Goal: Information Seeking & Learning: Learn about a topic

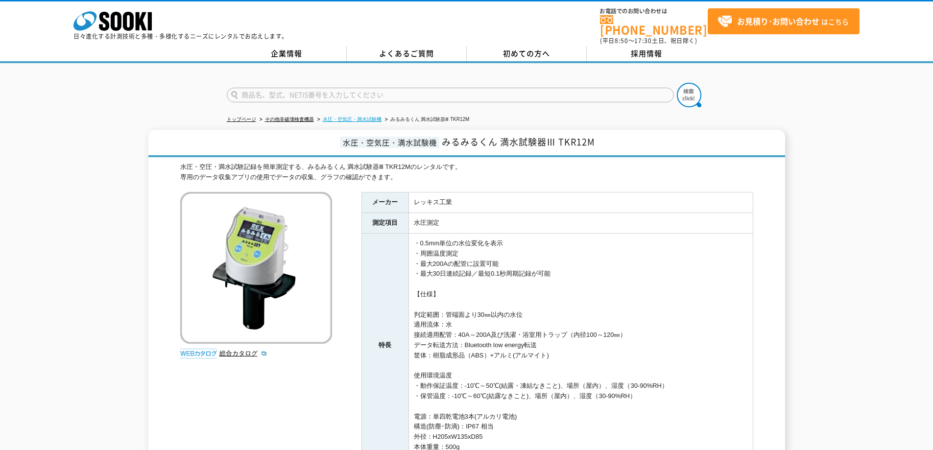
click at [333, 117] on link "水圧・空気圧・満水試験機" at bounding box center [352, 119] width 59 height 5
drag, startPoint x: 208, startPoint y: 181, endPoint x: 205, endPoint y: 171, distance: 10.1
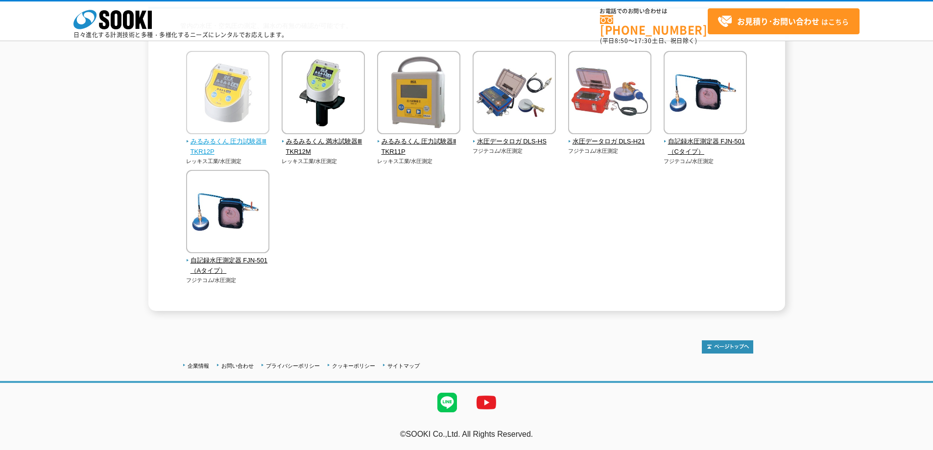
click at [246, 141] on span "みるみるくん 圧力試験器Ⅲ TKR12P" at bounding box center [228, 147] width 84 height 21
click at [228, 140] on span "みるみるくん 圧力試験器Ⅲ TKR12P" at bounding box center [228, 147] width 84 height 21
click at [348, 260] on div "みるみるくん 圧力試験器Ⅲ TKR12P レッキス工業/水圧測定" at bounding box center [466, 177] width 573 height 253
click at [61, 250] on div "水圧・空気圧・満水試験機 管内の水圧・空気圧の測定、漏水の有無の確認が可能です。 みるみるくん 圧力試験器Ⅲ TKR12P レッキス工業/水圧測定" at bounding box center [466, 146] width 933 height 329
click at [551, 252] on div "みるみるくん 圧力試験器Ⅲ TKR12P レッキス工業/水圧測定" at bounding box center [466, 177] width 573 height 253
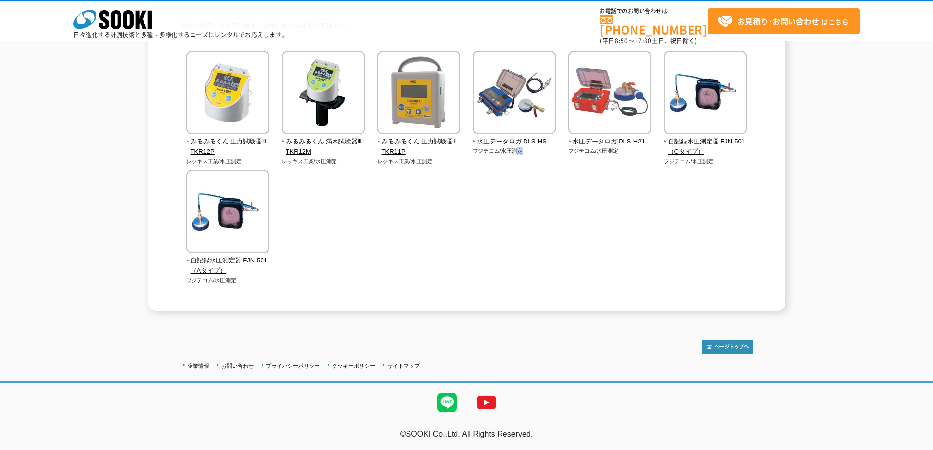
click at [521, 185] on div "みるみるくん 圧力試験器Ⅲ TKR12P レッキス工業/水圧測定" at bounding box center [466, 177] width 573 height 253
click at [254, 105] on img at bounding box center [227, 94] width 83 height 86
drag, startPoint x: 266, startPoint y: 193, endPoint x: 315, endPoint y: 225, distance: 59.4
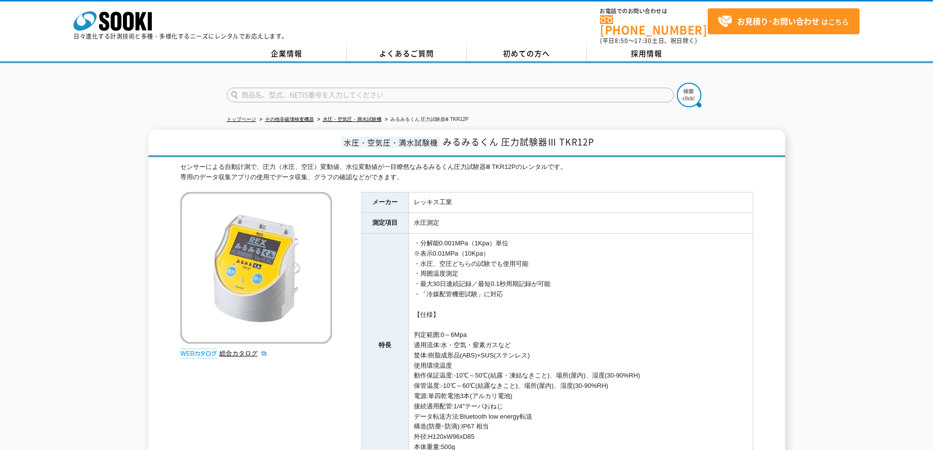
click at [414, 266] on td "・分解能0.001MPa（1Kpa）単位 ※表示0.01MPa（10Kpa） ・水圧、空圧どちらの試験でも使用可能 ・周囲温度測定 ・最大30日連続記録／最短…" at bounding box center [581, 346] width 344 height 224
drag, startPoint x: 422, startPoint y: 259, endPoint x: 515, endPoint y: 258, distance: 93.6
click at [515, 258] on td "・分解能0.001MPa（1Kpa）単位 ※表示0.01MPa（10Kpa） ・水圧、空圧どちらの試験でも使用可能 ・周囲温度測定 ・最大30日連続記録／最短…" at bounding box center [581, 346] width 344 height 224
click at [538, 269] on td "・分解能0.001MPa（1Kpa）単位 ※表示0.01MPa（10Kpa） ・水圧、空圧どちらの試験でも使用可能 ・周囲温度測定 ・最大30日連続記録／最短…" at bounding box center [581, 346] width 344 height 224
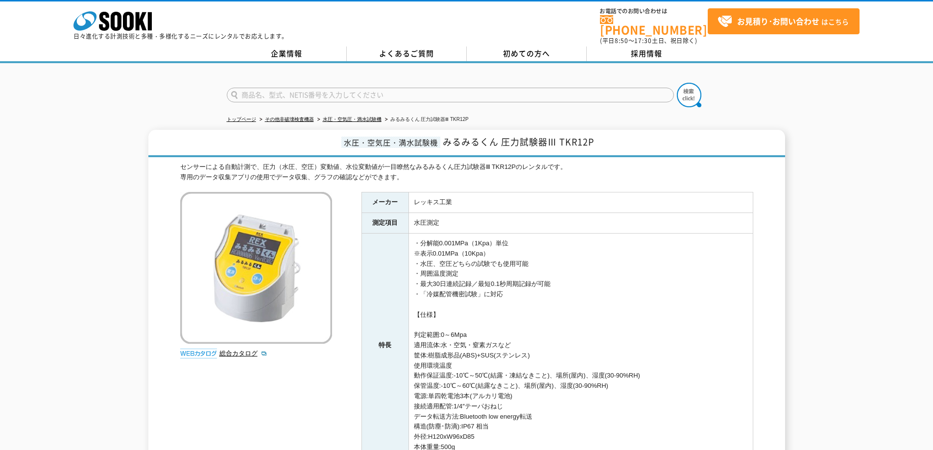
drag, startPoint x: 480, startPoint y: 268, endPoint x: 417, endPoint y: 271, distance: 62.8
click at [417, 271] on td "・分解能0.001MPa（1Kpa）単位 ※表示0.01MPa（10Kpa） ・水圧、空圧どちらの試験でも使用可能 ・周囲温度測定 ・最大30日連続記録／最短…" at bounding box center [581, 346] width 344 height 224
click at [485, 295] on td "・分解能0.001MPa（1Kpa）単位 ※表示0.01MPa（10Kpa） ・水圧、空圧どちらの試験でも使用可能 ・周囲温度測定 ・最大30日連続記録／最短…" at bounding box center [581, 346] width 344 height 224
click at [230, 350] on link "総合カタログ" at bounding box center [243, 353] width 48 height 7
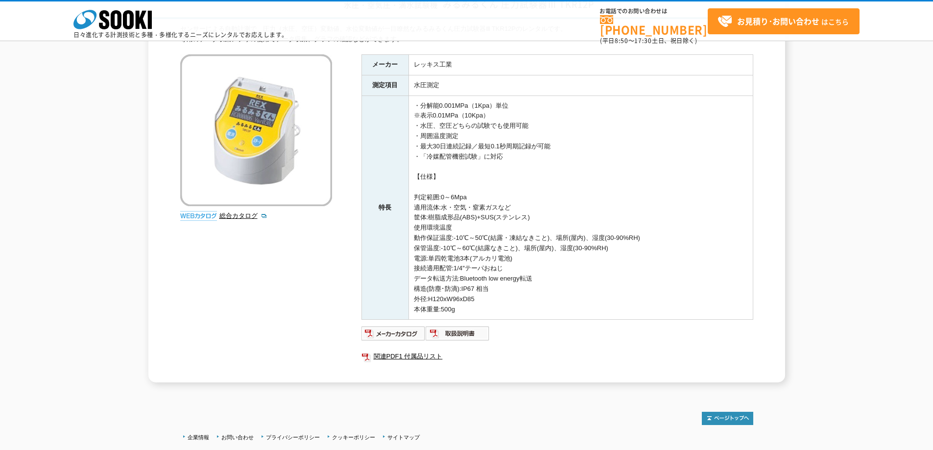
scroll to position [147, 0]
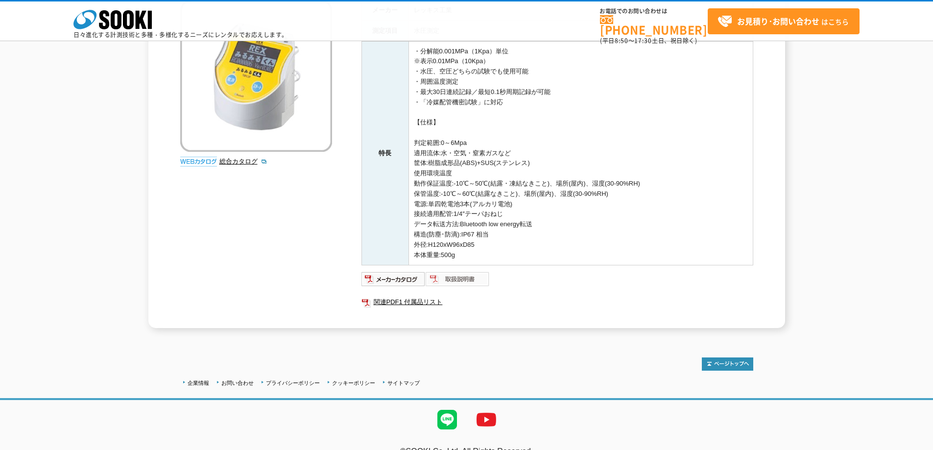
click at [454, 277] on img at bounding box center [458, 279] width 64 height 16
click at [214, 250] on div "センサーによる自動計測で、圧力（水圧、空圧）変動値、水位変動値が一目瞭然なみるみるくん圧力試験器Ⅲ TKR12Pのレンタルです。 専用のデータ収集アプリの使用…" at bounding box center [466, 149] width 573 height 359
click at [390, 280] on img at bounding box center [394, 279] width 64 height 16
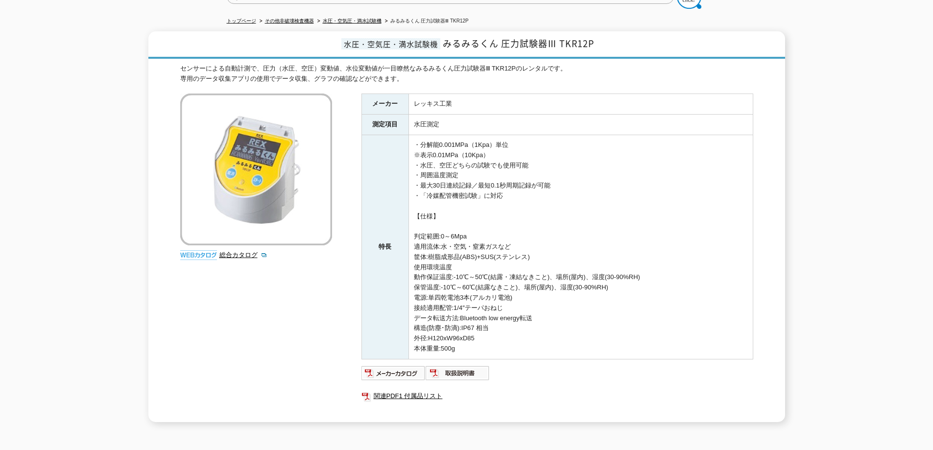
scroll to position [0, 0]
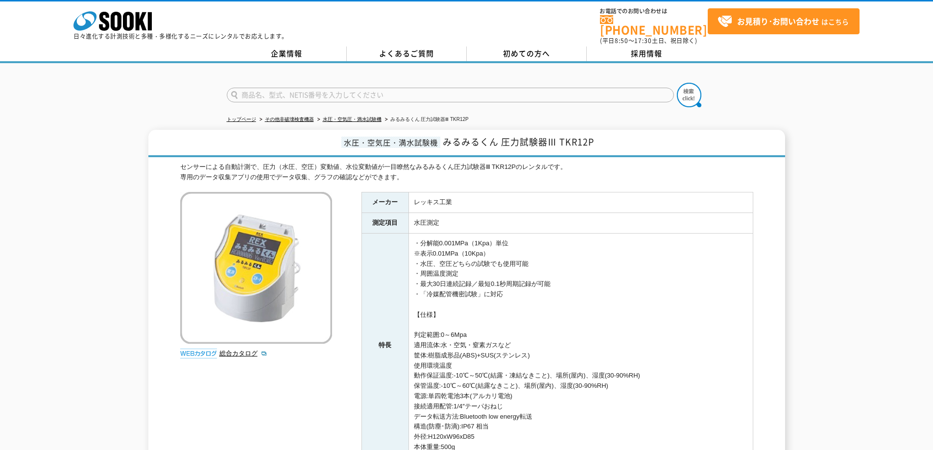
drag, startPoint x: 252, startPoint y: 303, endPoint x: 237, endPoint y: 222, distance: 81.7
click at [475, 218] on td "水圧測定" at bounding box center [581, 223] width 344 height 21
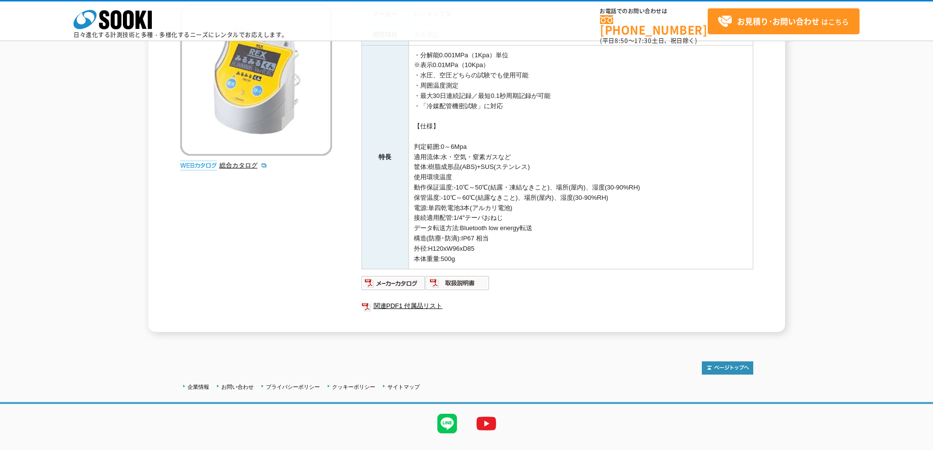
scroll to position [147, 0]
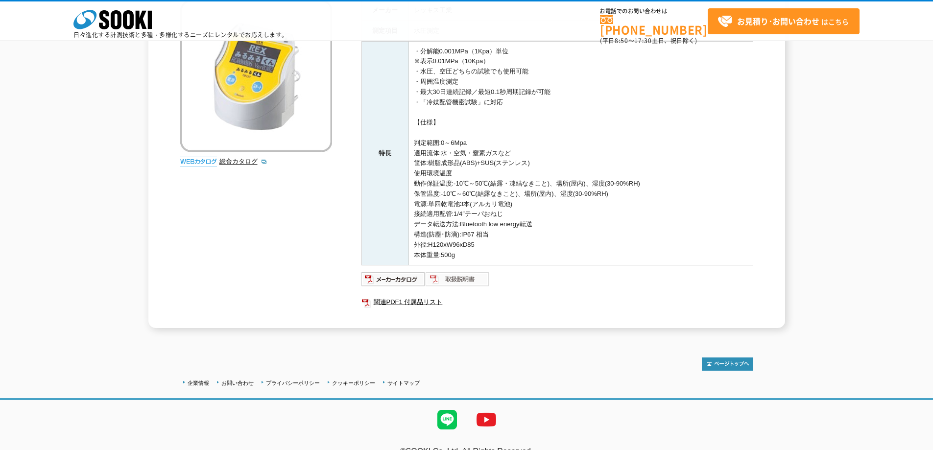
click at [459, 272] on img at bounding box center [458, 279] width 64 height 16
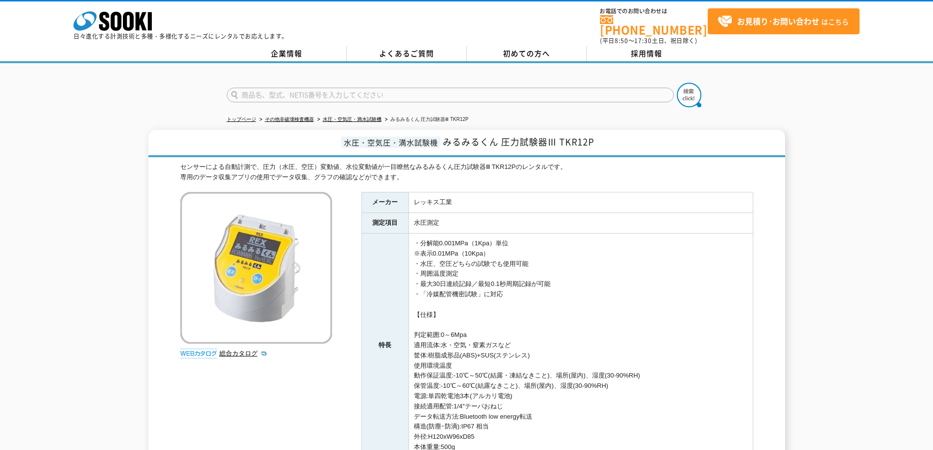
click at [470, 247] on td "・分解能0.001MPa（1Kpa）単位 ※表示0.01MPa（10Kpa） ・水圧、空圧どちらの試験でも使用可能 ・周囲温度測定 ・最大30日連続記録／最短…" at bounding box center [581, 346] width 344 height 224
drag, startPoint x: 427, startPoint y: 250, endPoint x: 455, endPoint y: 250, distance: 27.9
click at [455, 250] on td "・分解能0.001MPa（1Kpa）単位 ※表示0.01MPa（10Kpa） ・水圧、空圧どちらの試験でも使用可能 ・周囲温度測定 ・最大30日連続記録／最短…" at bounding box center [581, 346] width 344 height 224
click at [490, 247] on td "・分解能0.001MPa（1Kpa）単位 ※表示0.01MPa（10Kpa） ・水圧、空圧どちらの試験でも使用可能 ・周囲温度測定 ・最大30日連続記録／最短…" at bounding box center [581, 346] width 344 height 224
click at [497, 247] on td "・分解能0.001MPa（1Kpa）単位 ※表示0.01MPa（10Kpa） ・水圧、空圧どちらの試験でも使用可能 ・周囲温度測定 ・最大30日連続記録／最短…" at bounding box center [581, 346] width 344 height 224
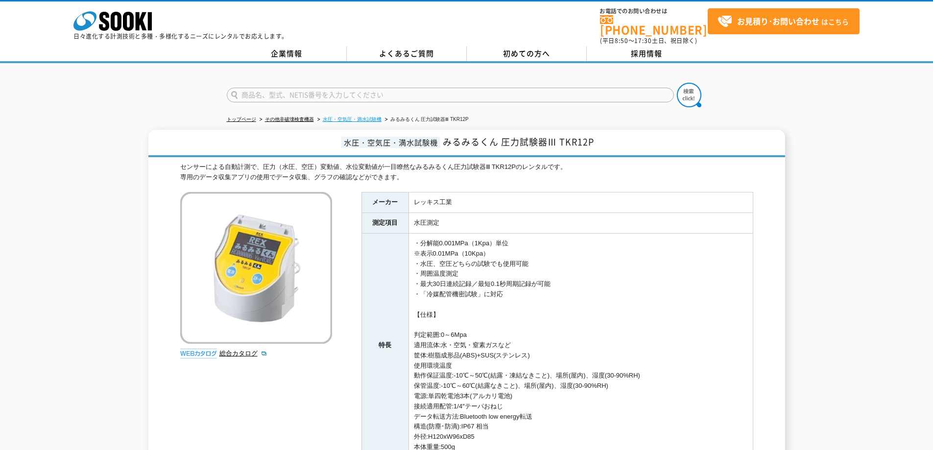
click at [365, 117] on link "水圧・空気圧・満水試験機" at bounding box center [352, 119] width 59 height 5
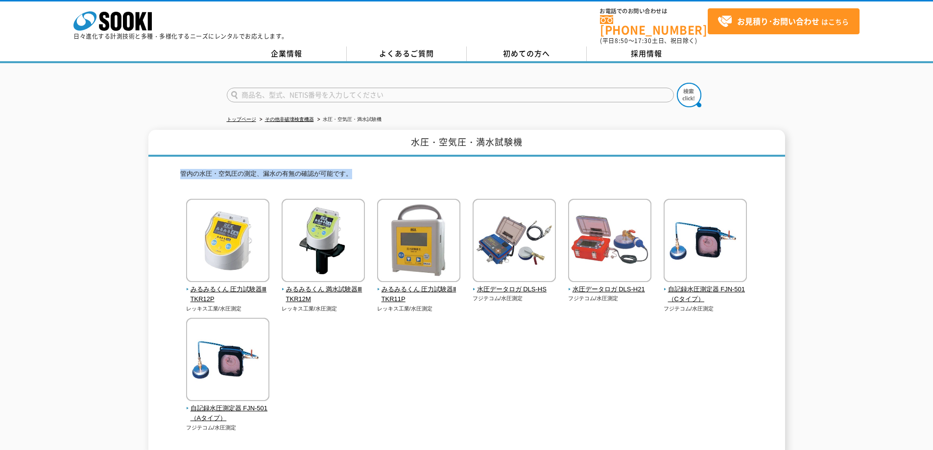
drag, startPoint x: 414, startPoint y: 159, endPoint x: 176, endPoint y: 162, distance: 237.2
click at [176, 162] on div "水圧・空気圧・満水試験機 管内の水圧・空気圧の測定、漏水の有無の確認が可能です。 みるみるくん 圧力試験器Ⅲ TKR12P レッキス工業/水圧測定" at bounding box center [466, 294] width 637 height 329
click at [93, 256] on div "水圧・空気圧・満水試験機 管内の水圧・空気圧の測定、漏水の有無の確認が可能です。 みるみるくん 圧力試験器Ⅲ TKR12P レッキス工業/水圧測定" at bounding box center [466, 294] width 933 height 329
click at [274, 117] on li "その他非破壊検査機器" at bounding box center [286, 120] width 56 height 10
click at [276, 117] on link "その他非破壊検査機器" at bounding box center [289, 119] width 49 height 5
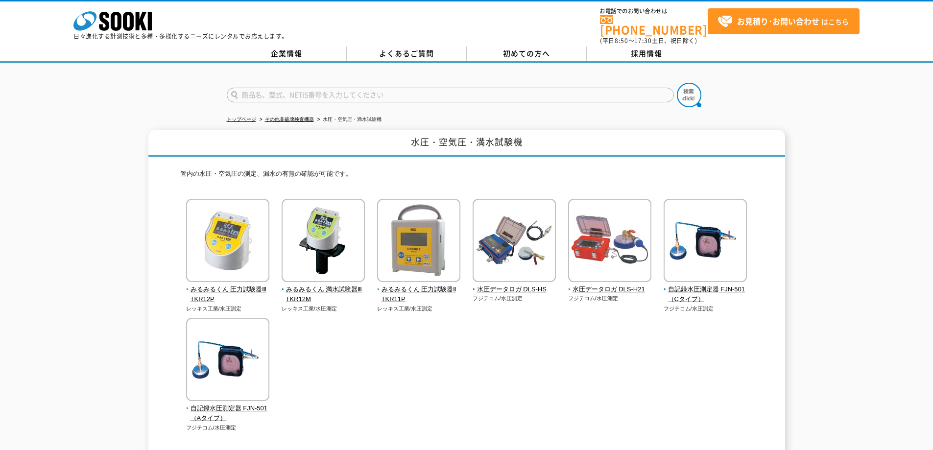
drag, startPoint x: 165, startPoint y: 182, endPoint x: 169, endPoint y: 175, distance: 8.6
